Goal: Task Accomplishment & Management: Use online tool/utility

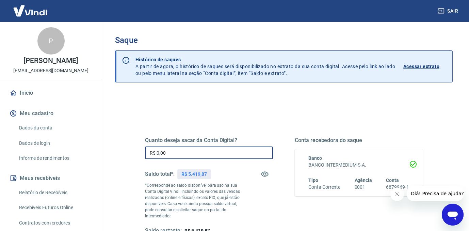
click at [190, 150] on input "R$ 0,00" at bounding box center [209, 152] width 128 height 13
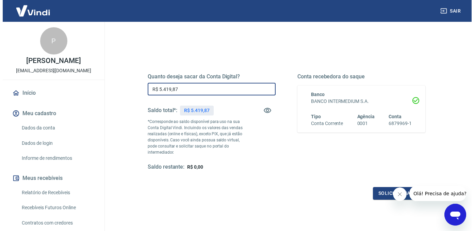
scroll to position [82, 0]
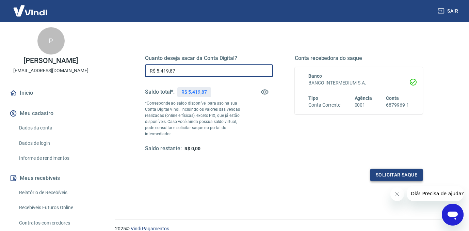
type input "R$ 5.419,87"
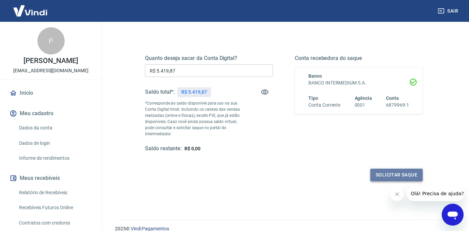
click at [390, 172] on button "Solicitar saque" at bounding box center [396, 174] width 52 height 13
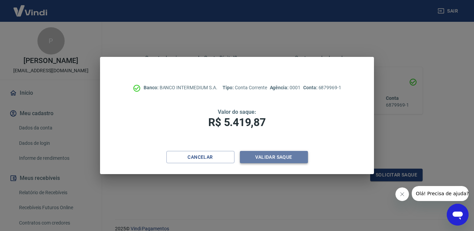
click at [279, 154] on button "Validar saque" at bounding box center [274, 157] width 68 height 13
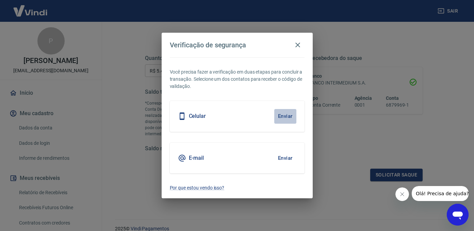
click at [291, 114] on button "Enviar" at bounding box center [285, 116] width 22 height 14
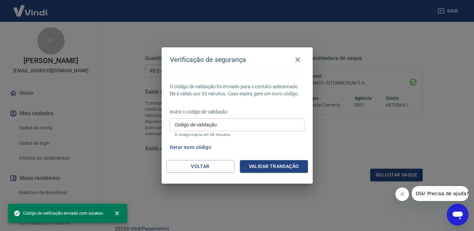
click at [264, 124] on input "Código de validação" at bounding box center [237, 124] width 135 height 13
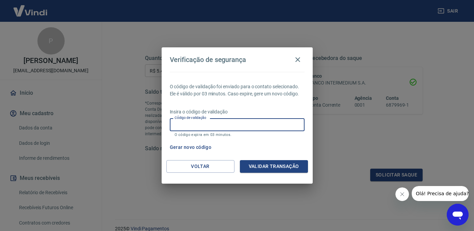
click at [264, 124] on input "Código de validação" at bounding box center [237, 124] width 135 height 13
drag, startPoint x: 412, startPoint y: 111, endPoint x: 390, endPoint y: 124, distance: 26.1
click at [412, 111] on div "Verificação de segurança O código de validação foi enviado para o contato selec…" at bounding box center [237, 115] width 474 height 231
click at [215, 125] on input "Código de validação" at bounding box center [237, 124] width 135 height 13
type input "377692"
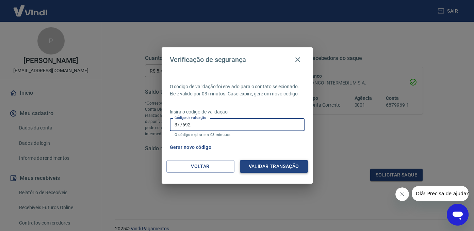
click at [279, 162] on button "Validar transação" at bounding box center [274, 166] width 68 height 13
